Goal: Navigation & Orientation: Find specific page/section

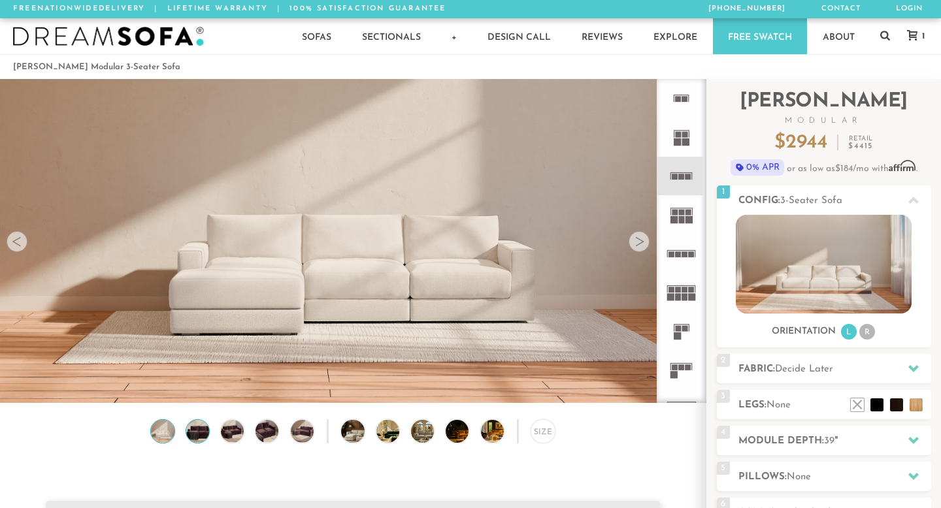
click at [201, 430] on img at bounding box center [197, 431] width 27 height 23
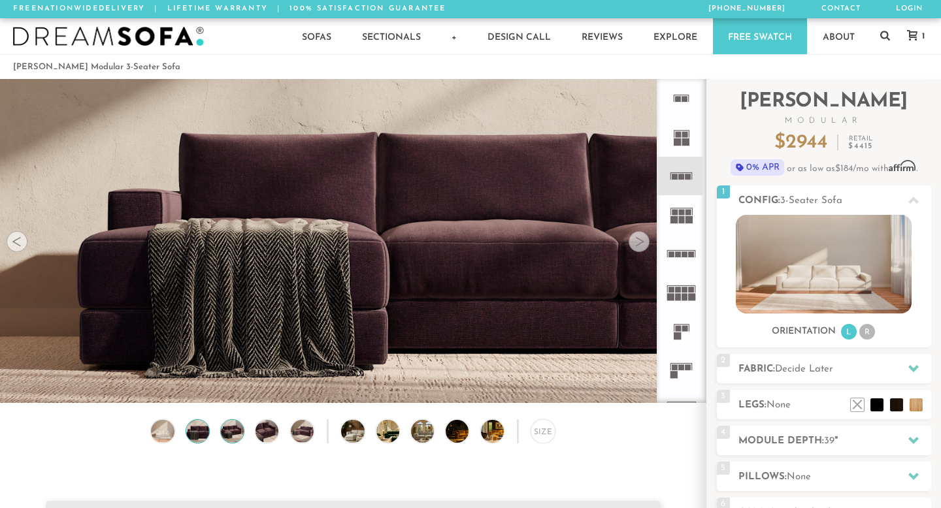
click at [239, 428] on img at bounding box center [232, 431] width 27 height 23
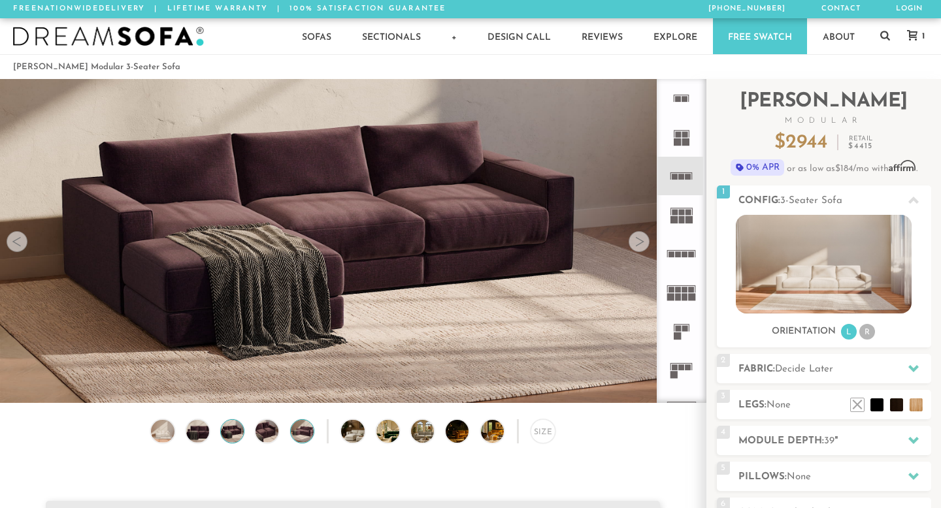
click at [302, 435] on img at bounding box center [301, 431] width 27 height 23
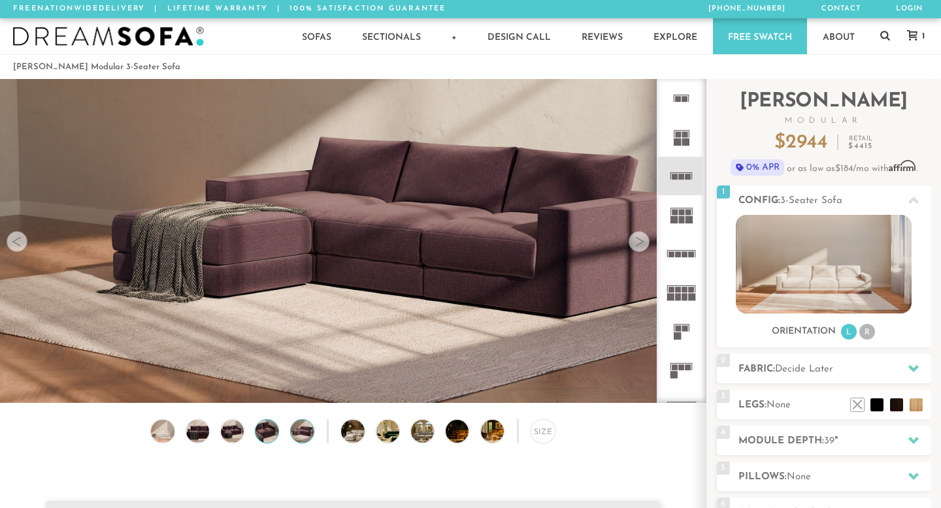
click at [270, 432] on img at bounding box center [266, 431] width 27 height 23
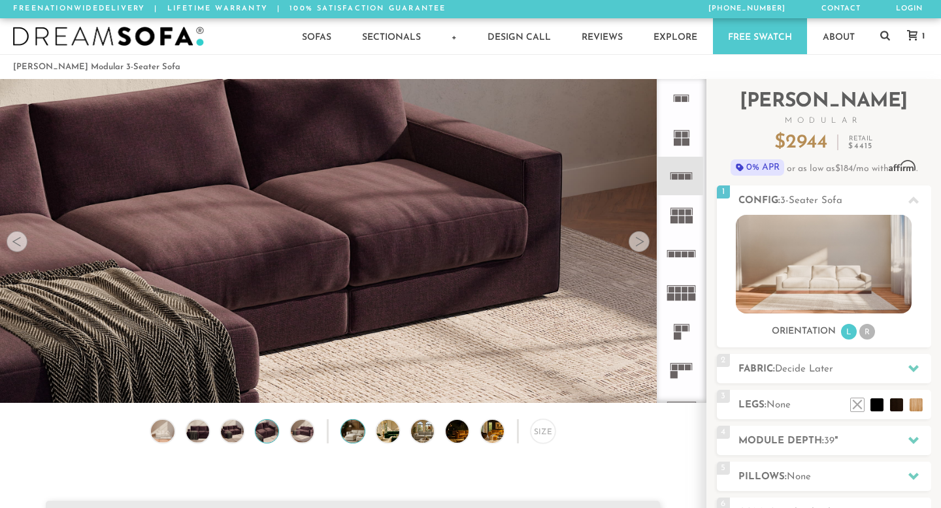
click at [354, 436] on img at bounding box center [361, 431] width 40 height 23
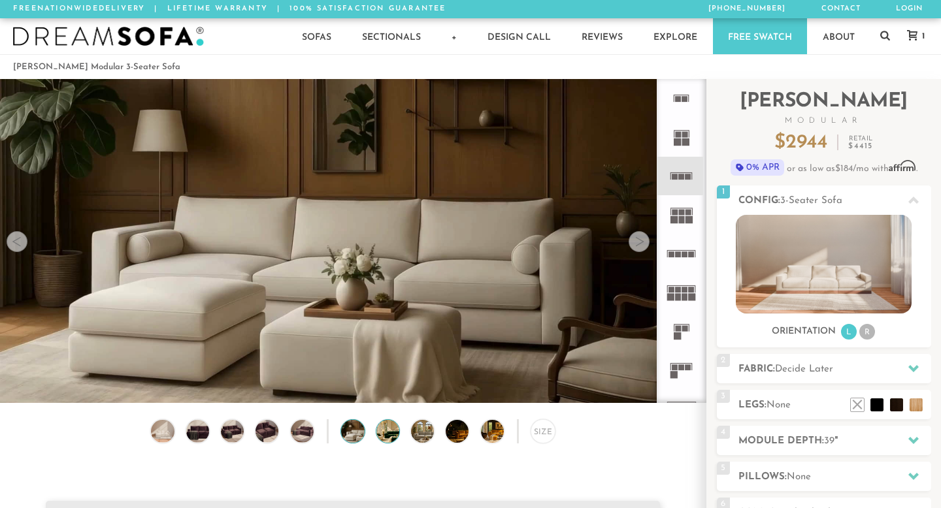
click at [393, 436] on img at bounding box center [396, 431] width 40 height 23
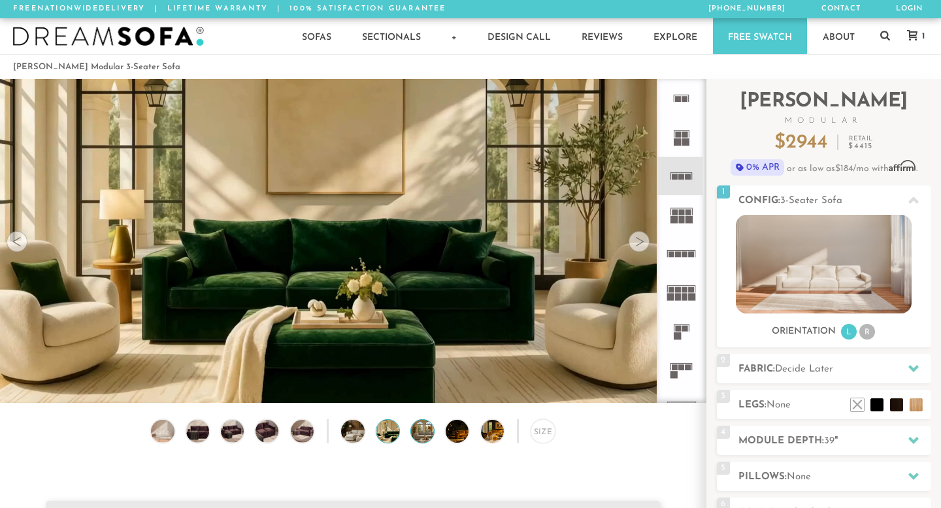
click at [424, 436] on img at bounding box center [431, 431] width 40 height 23
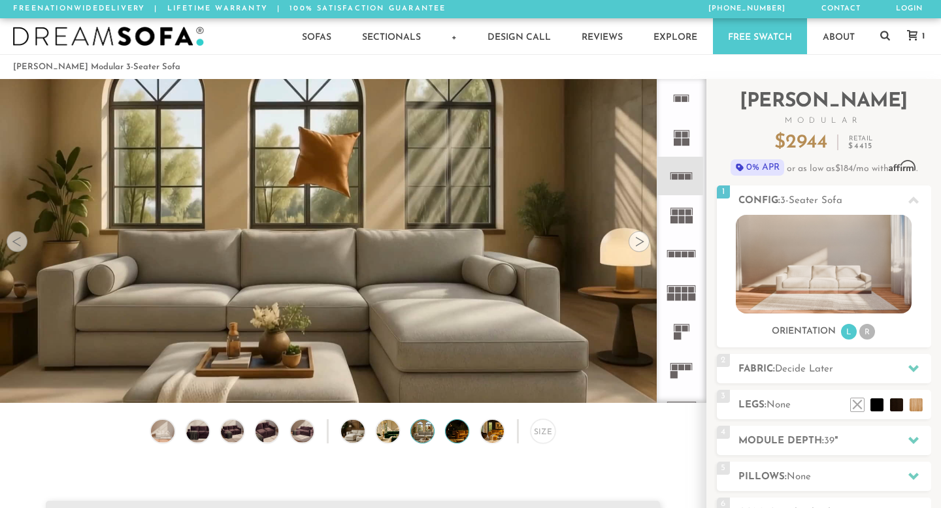
click at [459, 435] on img at bounding box center [465, 431] width 40 height 23
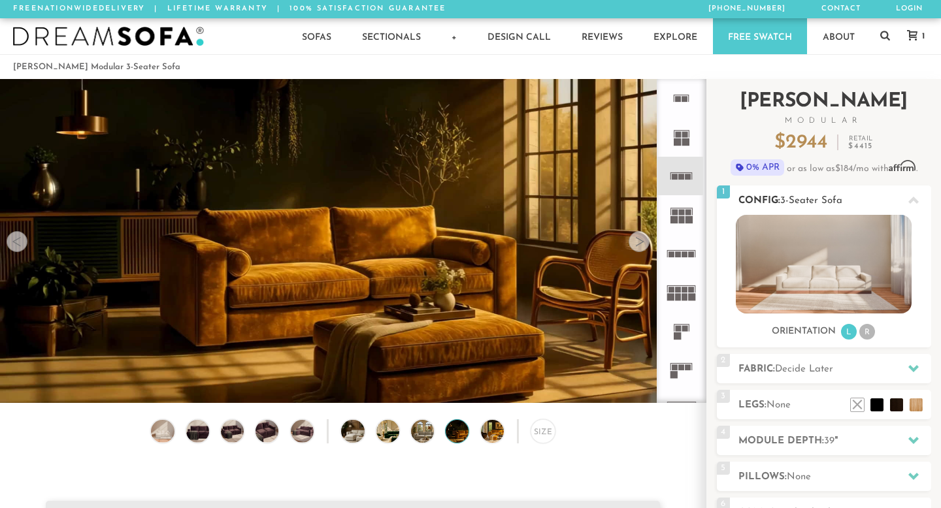
click at [869, 266] on img at bounding box center [823, 264] width 176 height 99
click at [682, 169] on icon at bounding box center [681, 176] width 39 height 39
click at [543, 433] on div "Size" at bounding box center [542, 431] width 24 height 24
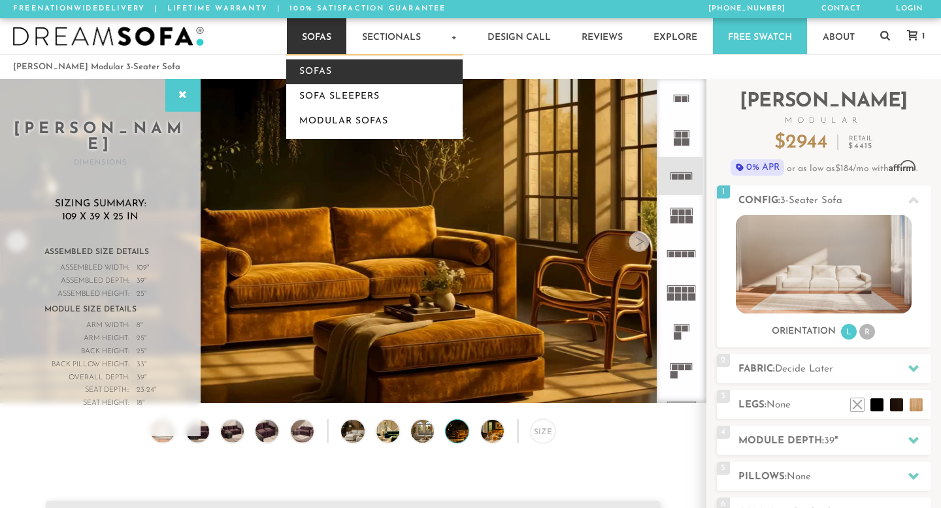
click at [313, 74] on link "Sofas" at bounding box center [374, 71] width 176 height 25
